Goal: Check status: Check status

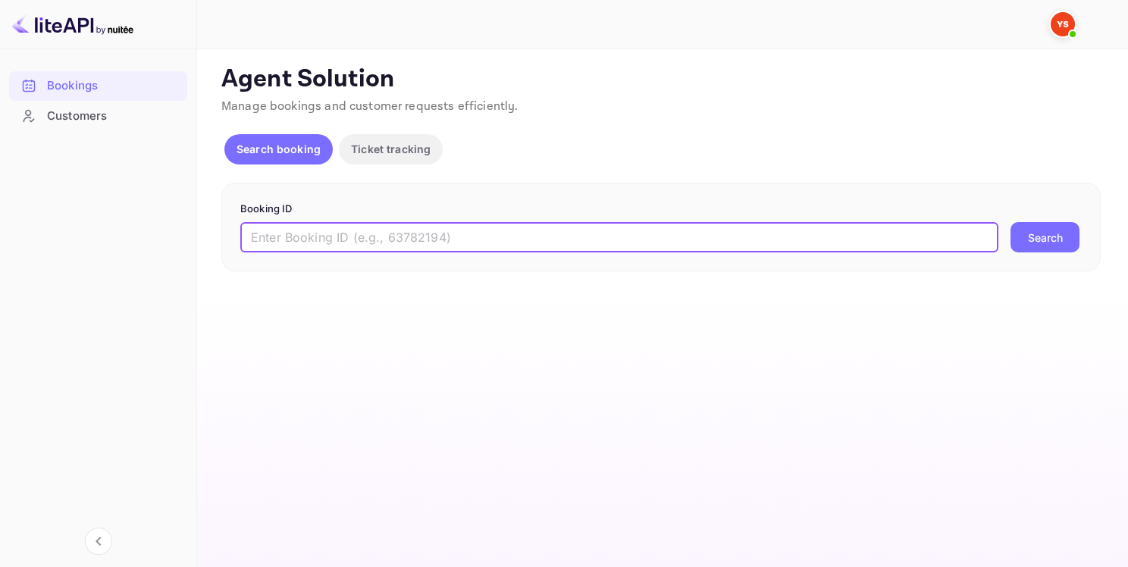
click at [583, 249] on input "text" at bounding box center [619, 237] width 758 height 30
paste input "9484601"
type input "9484601"
click at [1068, 228] on button "Search" at bounding box center [1044, 237] width 69 height 30
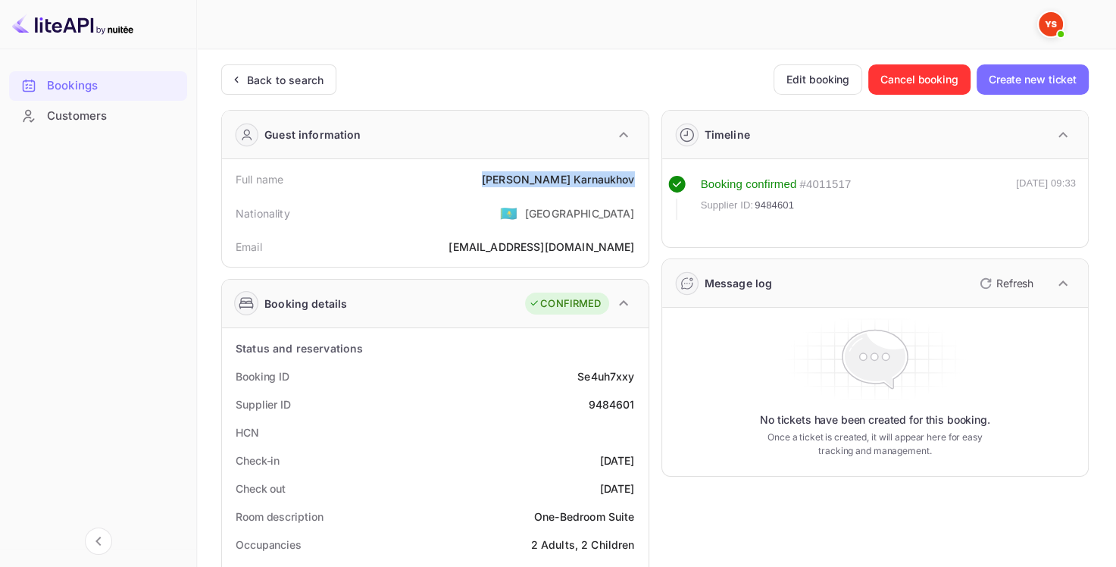
drag, startPoint x: 533, startPoint y: 178, endPoint x: 637, endPoint y: 177, distance: 104.6
click at [637, 177] on div "Full name [PERSON_NAME]" at bounding box center [435, 179] width 415 height 28
copy div "[PERSON_NAME]"
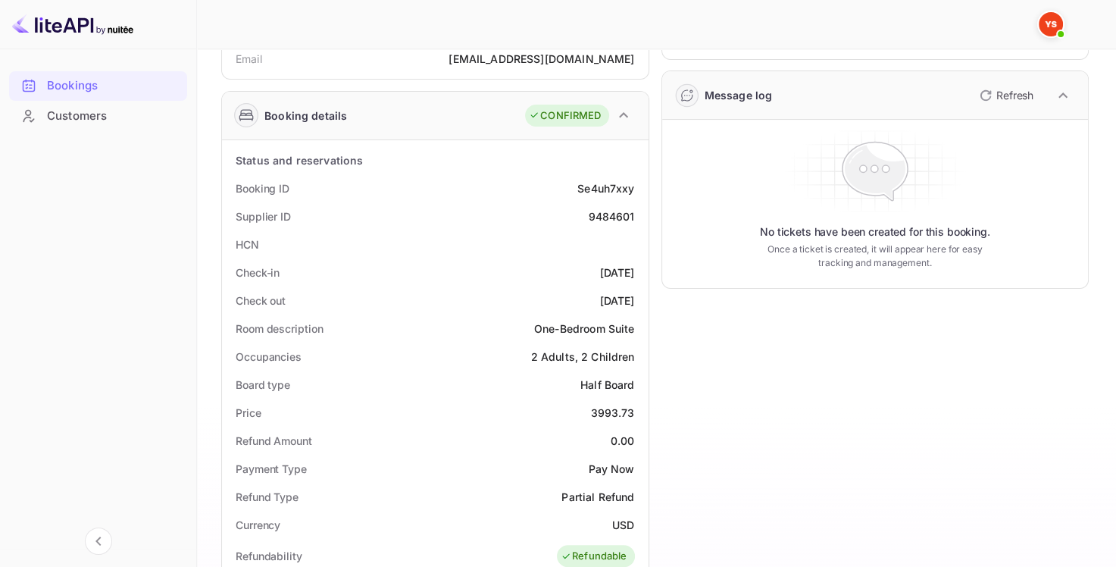
scroll to position [379, 0]
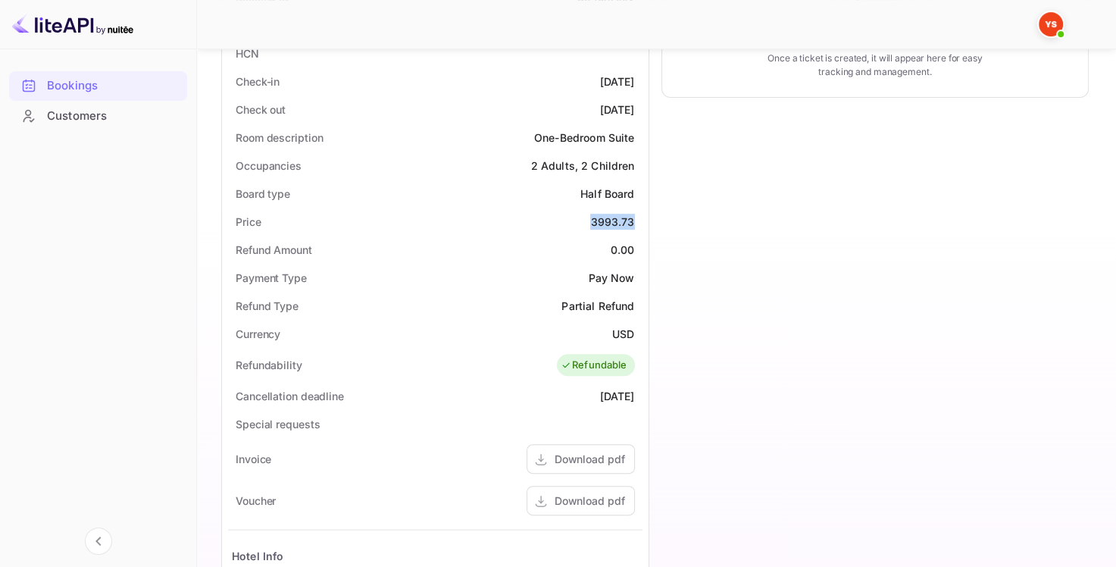
drag, startPoint x: 591, startPoint y: 221, endPoint x: 640, endPoint y: 220, distance: 48.5
click at [640, 220] on div "Price 3993.73" at bounding box center [435, 222] width 415 height 28
copy div "3993.73"
